Goal: Task Accomplishment & Management: Manage account settings

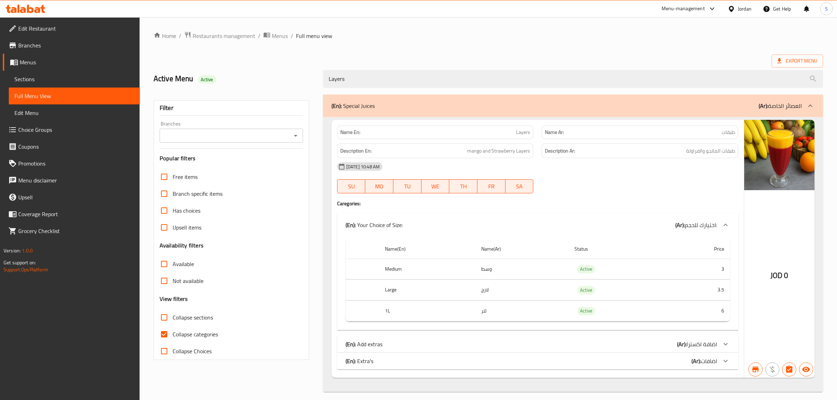
scroll to position [7, 0]
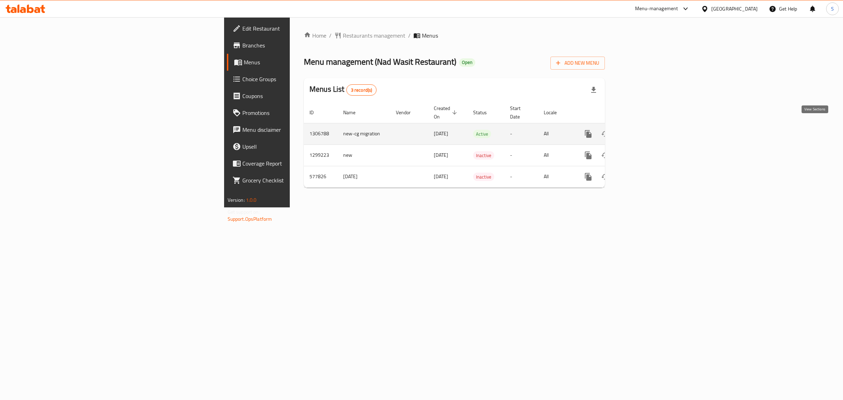
click at [643, 130] on icon "enhanced table" at bounding box center [639, 134] width 8 height 8
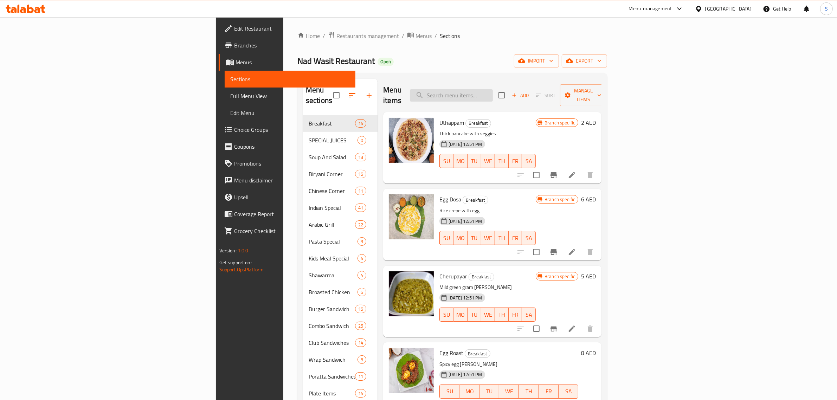
click at [493, 93] on input "search" at bounding box center [451, 95] width 83 height 12
paste input "Chicken/Mutton Burger"
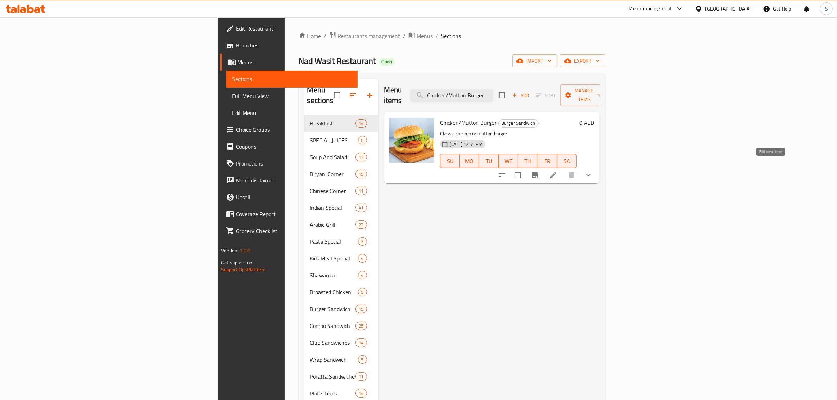
type input "Chicken/Mutton Burger"
click at [557, 171] on icon at bounding box center [553, 175] width 8 height 8
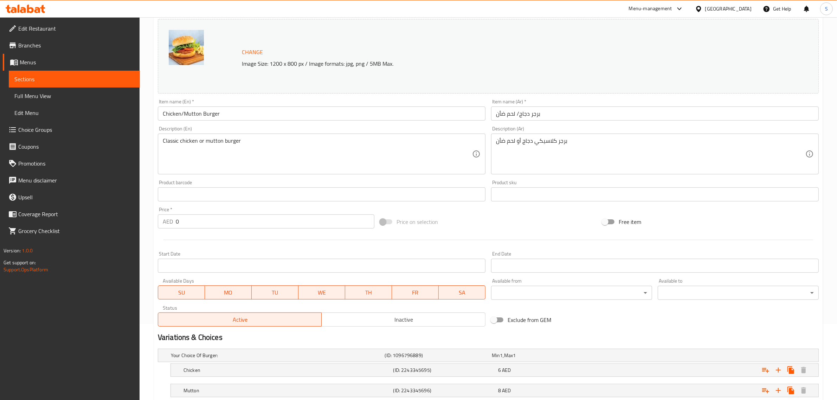
scroll to position [123, 0]
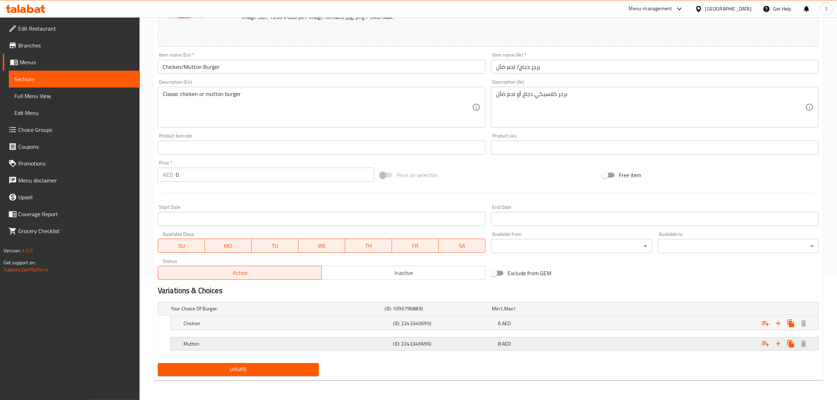
click at [407, 345] on h5 "(ID: 2243345696)" at bounding box center [444, 343] width 102 height 7
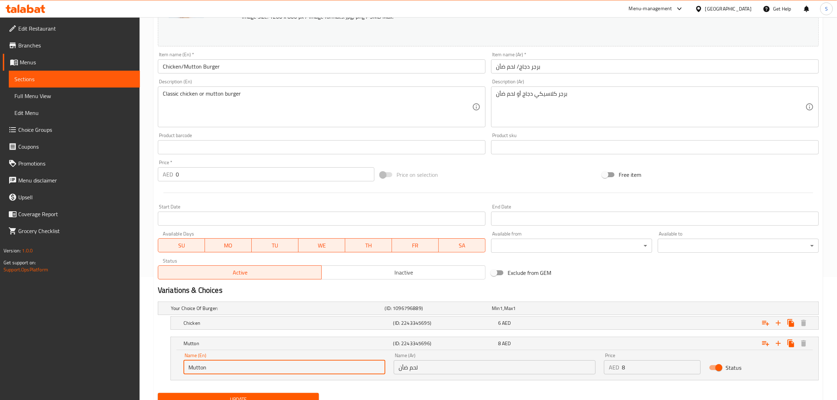
click at [227, 366] on input "Mutton" at bounding box center [284, 367] width 202 height 14
paste input "Beef"
type input "Beef"
click at [412, 368] on input "لحم ضأن" at bounding box center [495, 367] width 202 height 14
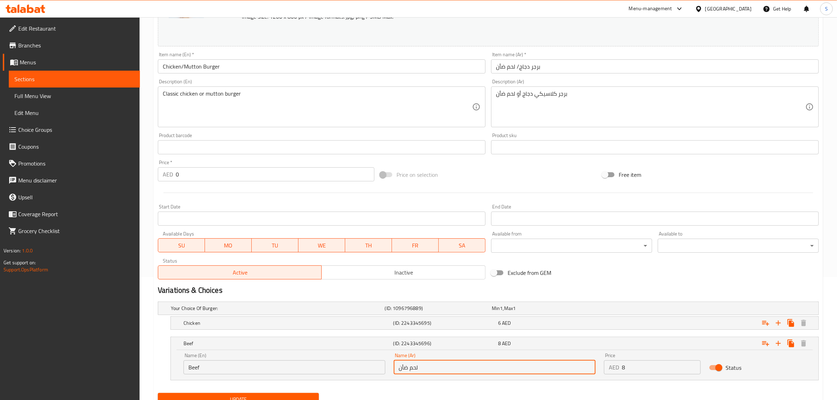
click at [412, 368] on input "لحم ضأن" at bounding box center [495, 367] width 202 height 14
type input "g"
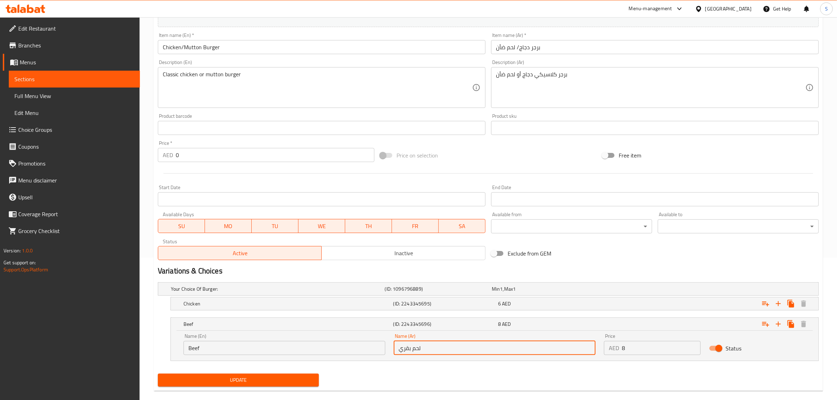
scroll to position [153, 0]
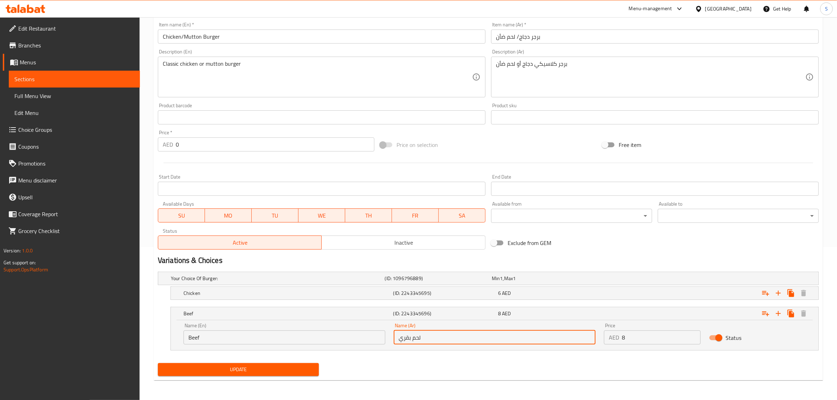
type input "لحم بقري"
click at [219, 365] on button "Update" at bounding box center [238, 369] width 161 height 13
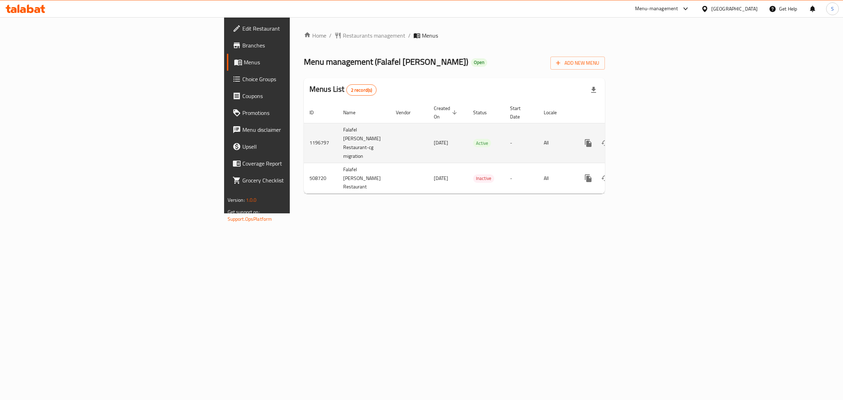
click at [643, 139] on icon "enhanced table" at bounding box center [639, 143] width 8 height 8
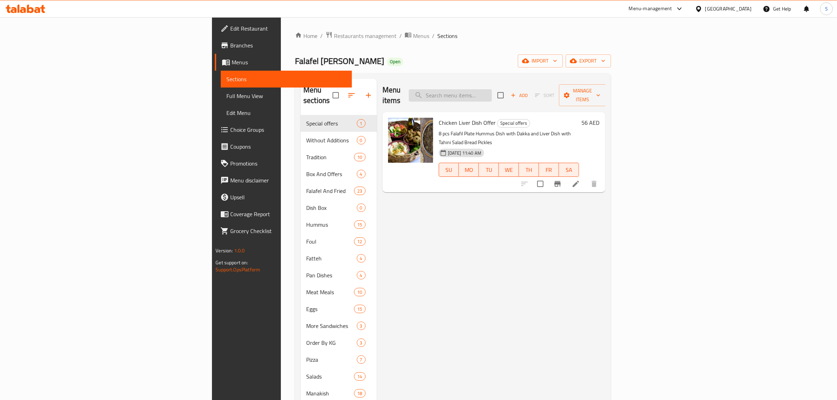
click at [492, 89] on input "search" at bounding box center [450, 95] width 83 height 12
paste input "French Fries Sandwich"
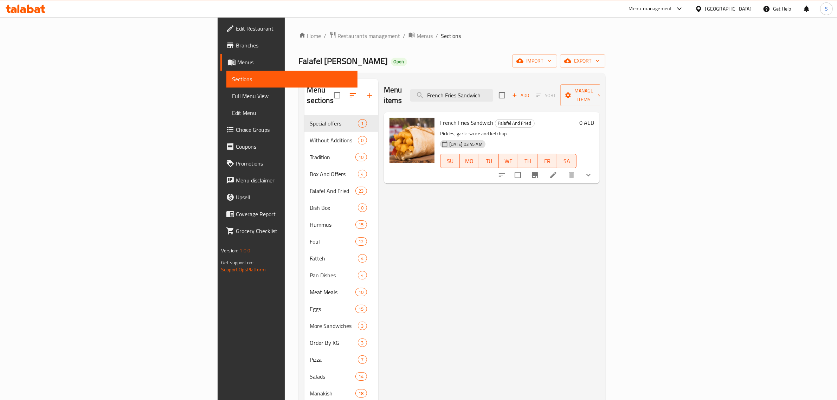
type input "French Fries Sandwich"
click at [563, 169] on li at bounding box center [553, 175] width 20 height 13
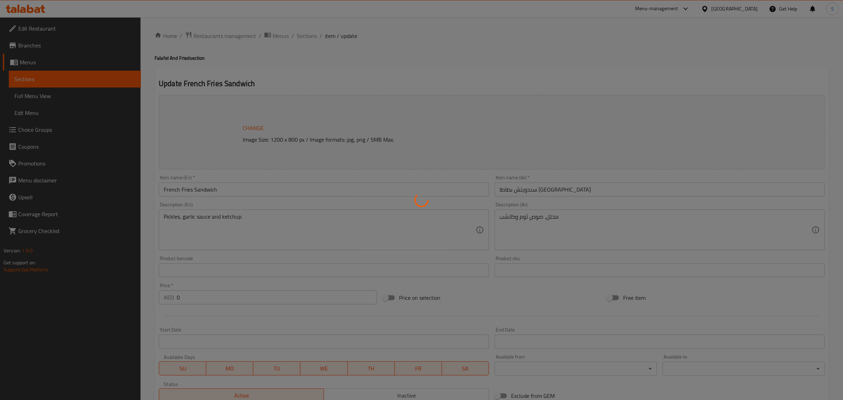
type input "الإضافات:"
type input "0"
type input "8"
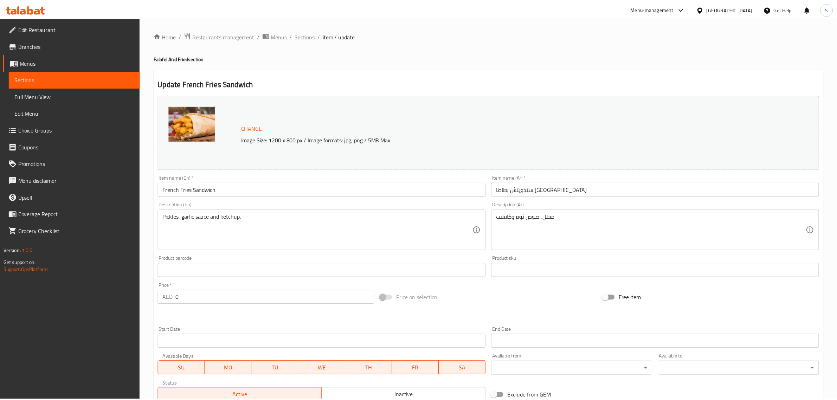
scroll to position [131, 0]
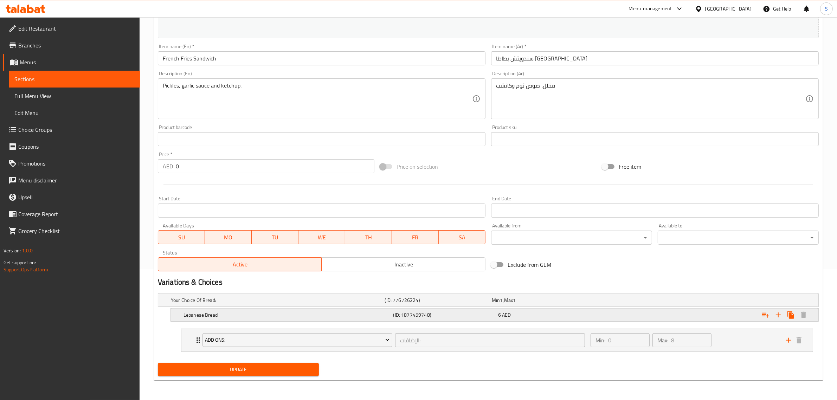
click at [623, 313] on div "Expand" at bounding box center [706, 314] width 210 height 15
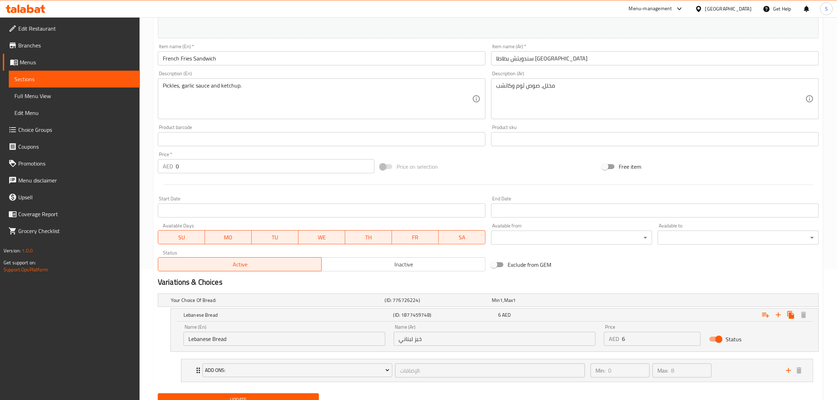
click at [380, 266] on span "Inactive" at bounding box center [403, 264] width 158 height 10
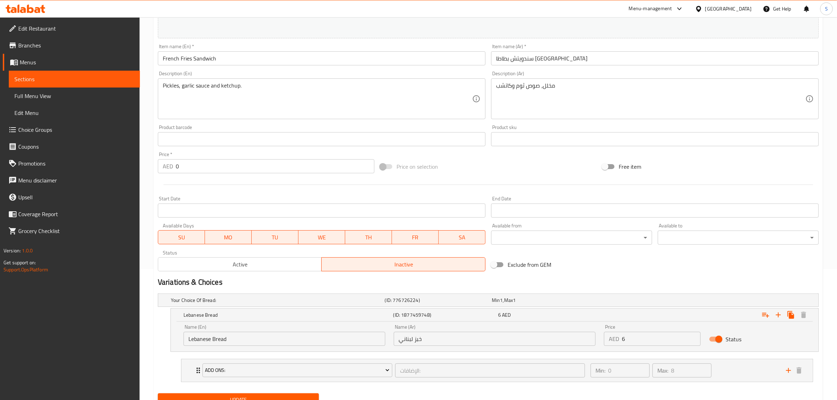
scroll to position [162, 0]
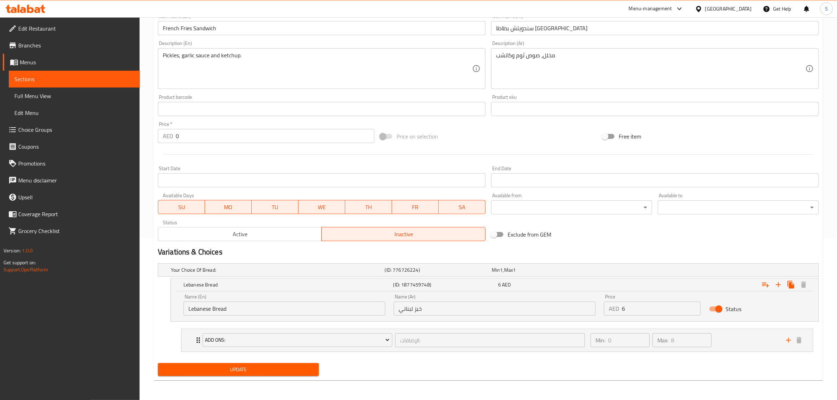
click at [251, 368] on span "Update" at bounding box center [238, 369] width 150 height 9
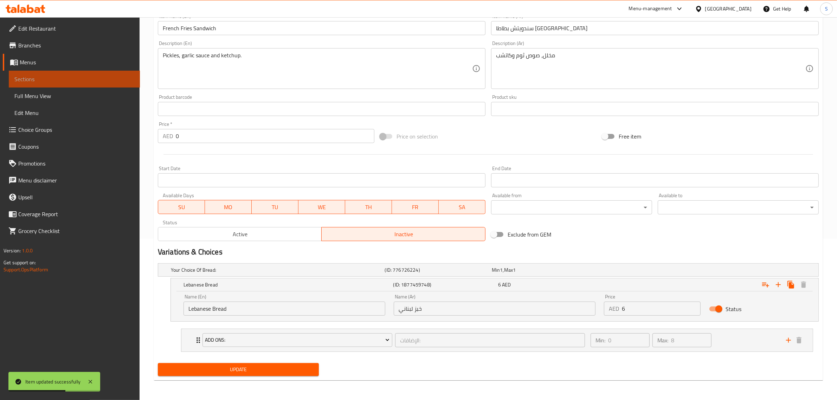
click at [61, 85] on link "Sections" at bounding box center [74, 79] width 131 height 17
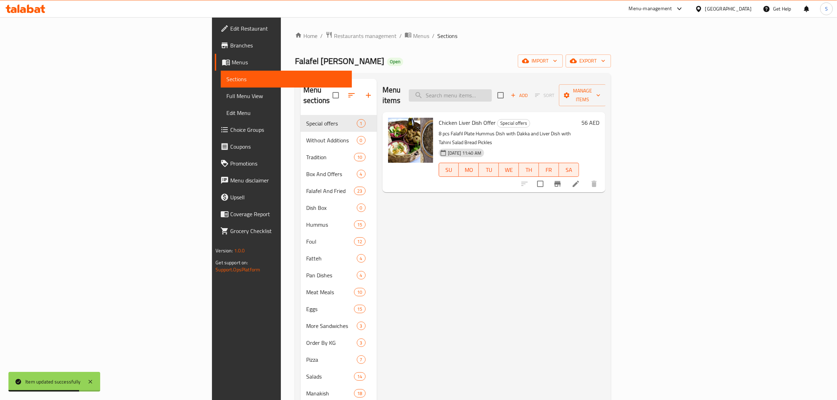
click at [492, 93] on input "search" at bounding box center [450, 95] width 83 height 12
paste input "French Fries Sandwich"
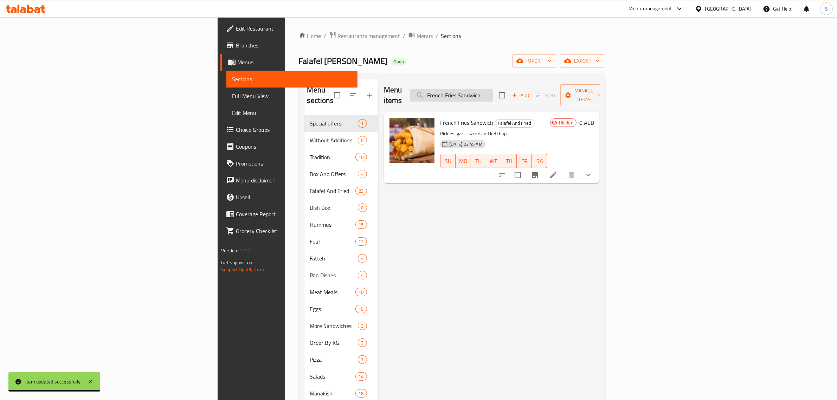
click at [493, 89] on input "French Fries Sandwich" at bounding box center [451, 95] width 83 height 12
type input "French Fries Sandwich"
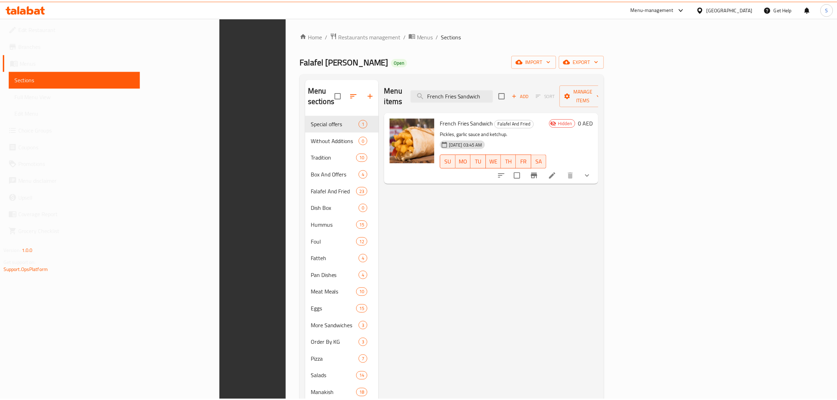
scroll to position [99, 0]
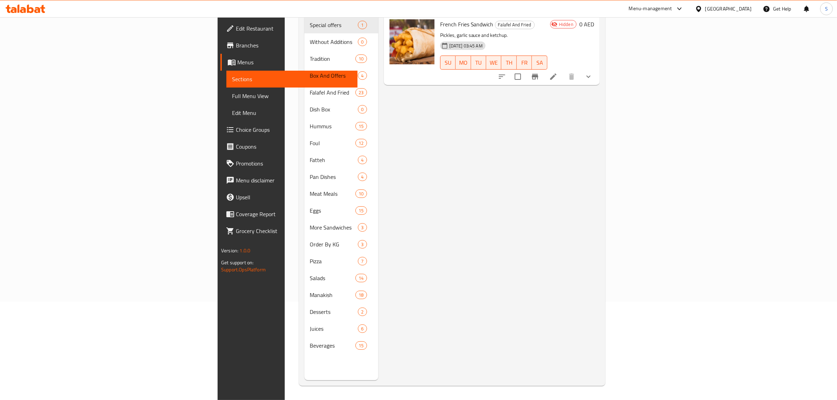
click at [378, 162] on div "Menu items French Fries Sandwich Add Sort Manage items French Fries Sandwich Fa…" at bounding box center [488, 180] width 221 height 400
click at [504, 222] on div "Menu items French Fries Sandwich Add Sort Manage items French Fries Sandwich Fa…" at bounding box center [488, 180] width 221 height 400
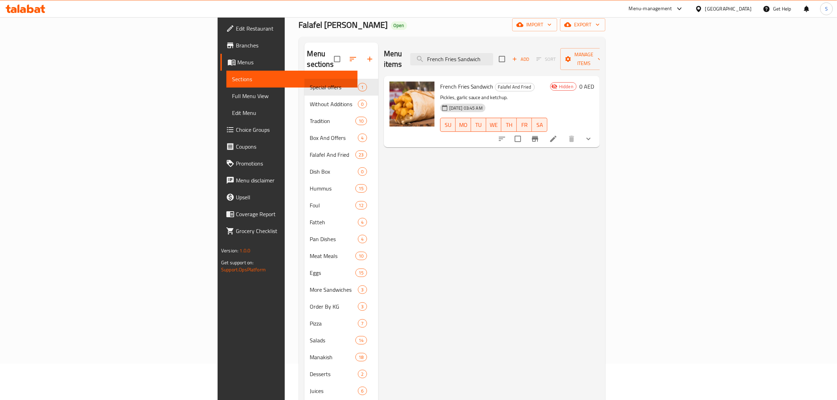
scroll to position [0, 0]
